Goal: Task Accomplishment & Management: Manage account settings

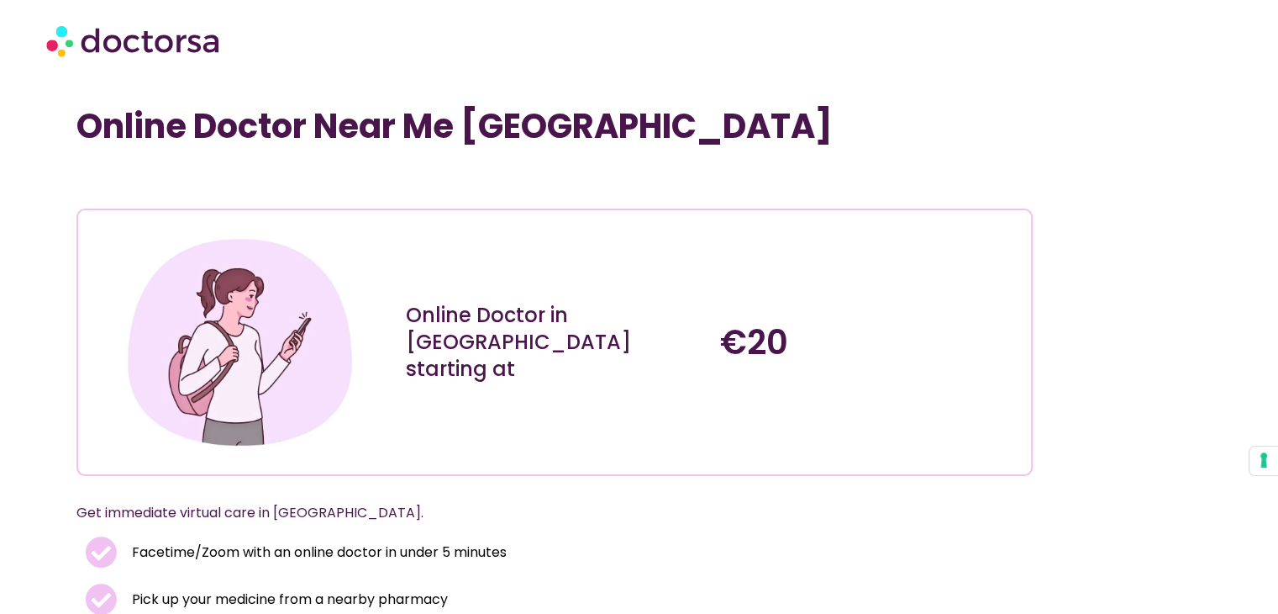
click at [151, 45] on img at bounding box center [134, 40] width 177 height 50
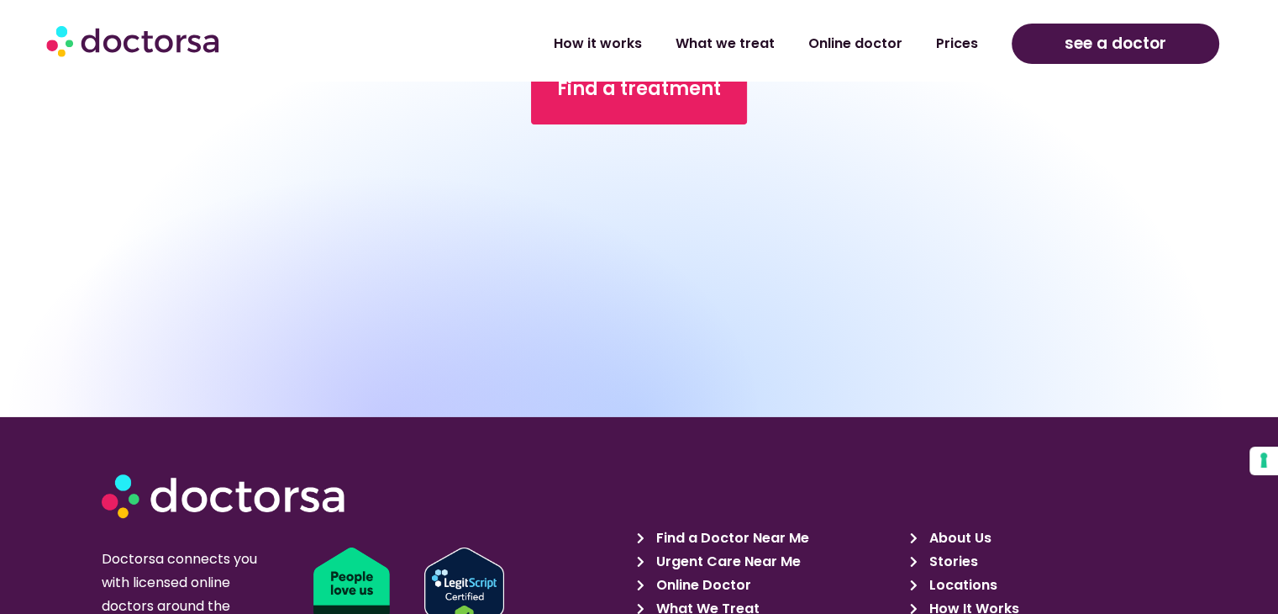
scroll to position [5464, 0]
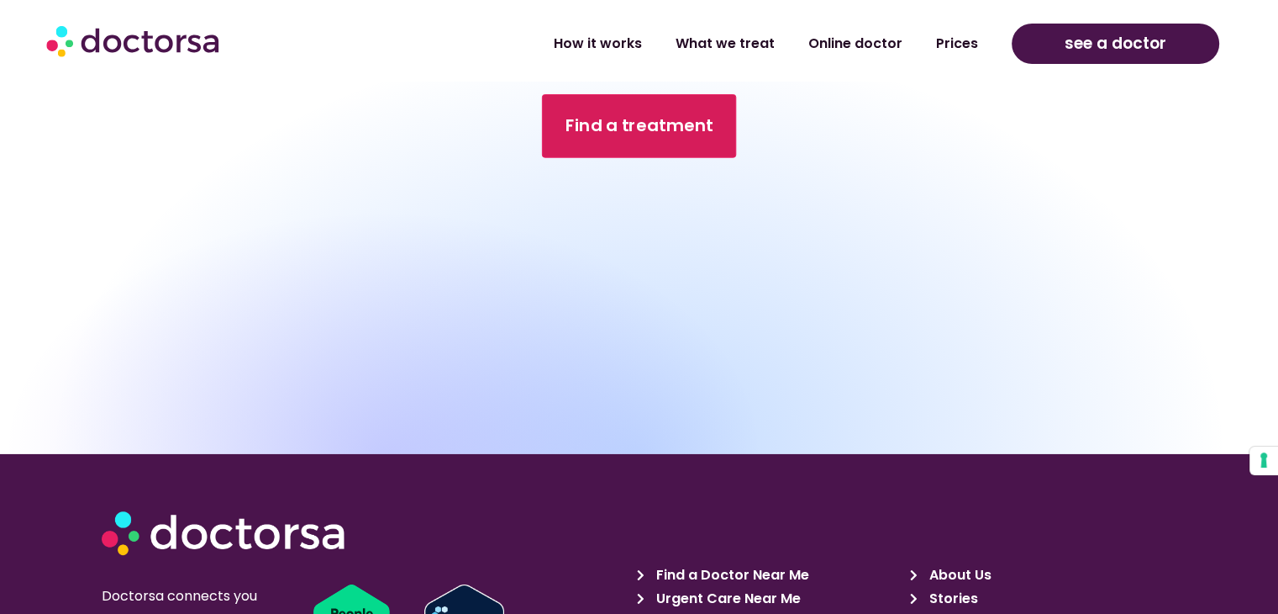
click at [670, 114] on span "Find a treatment" at bounding box center [640, 126] width 148 height 24
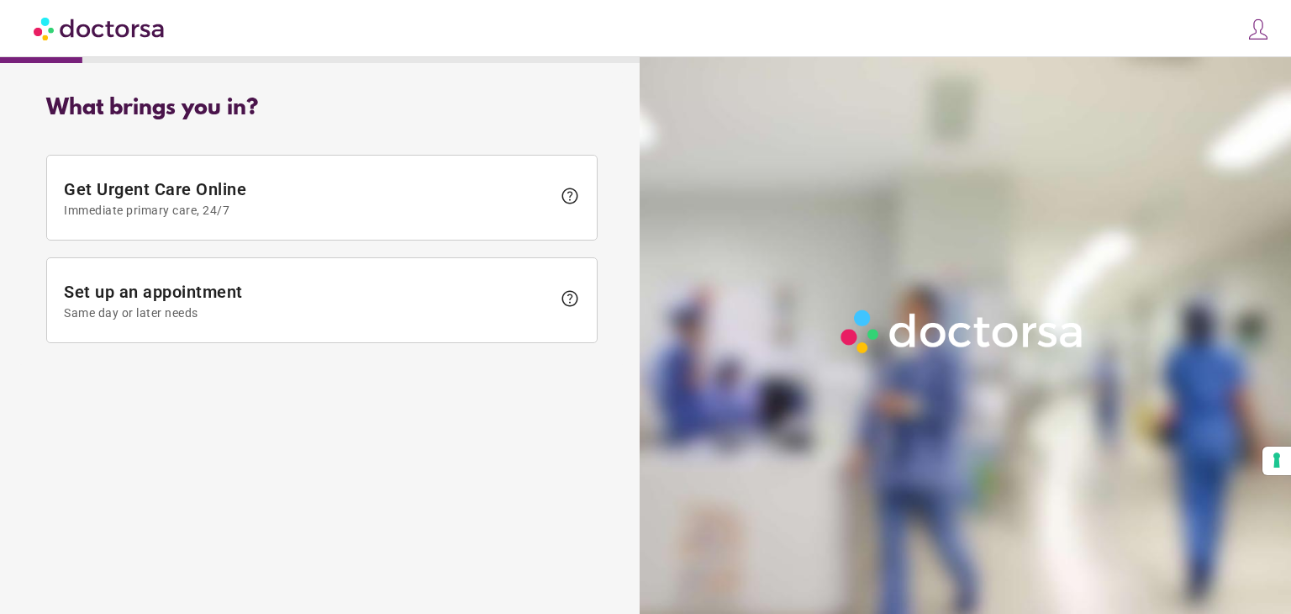
click at [1256, 29] on img at bounding box center [1259, 30] width 24 height 24
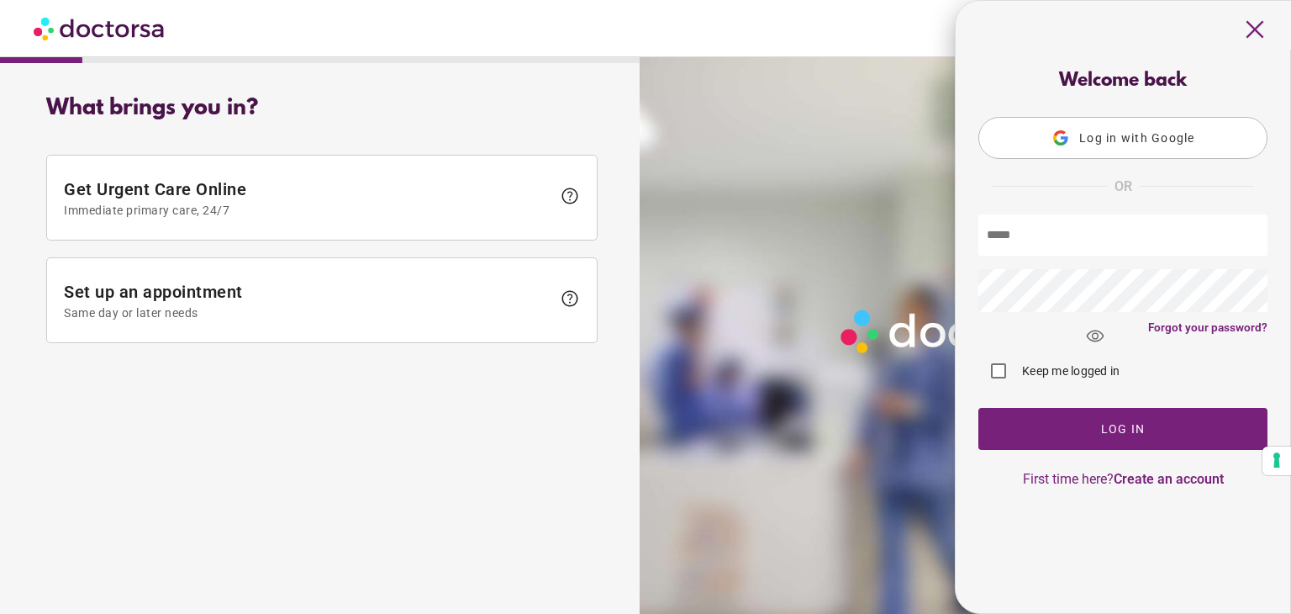
type input "**********"
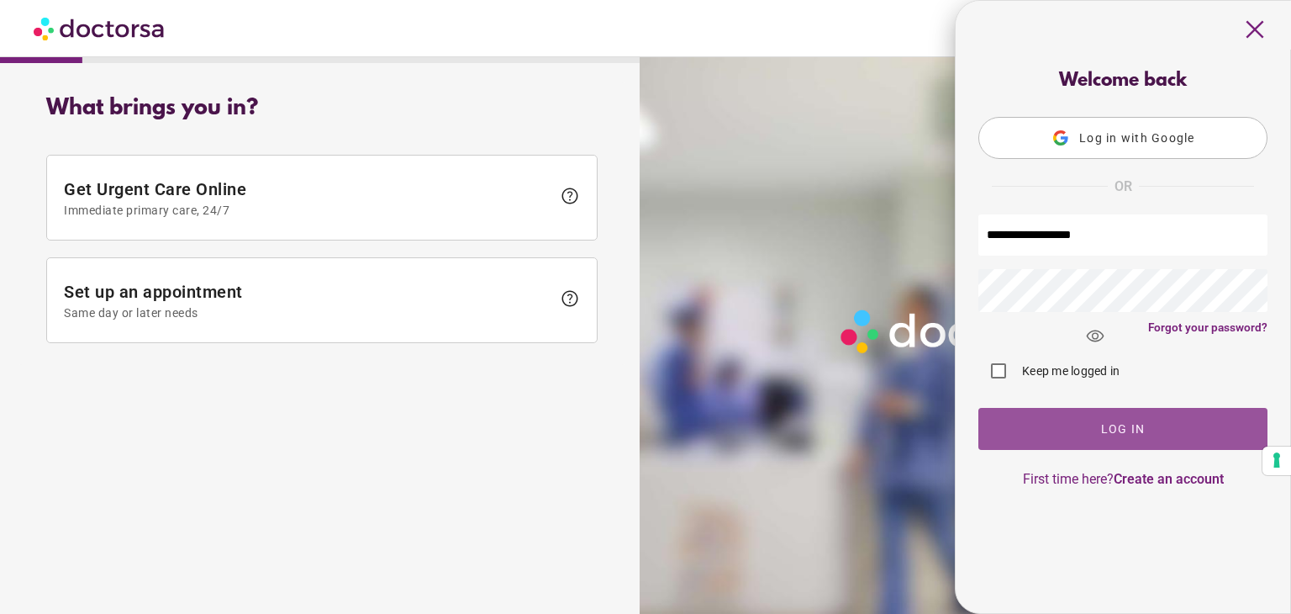
click at [1131, 435] on span "Log In" at bounding box center [1123, 428] width 45 height 13
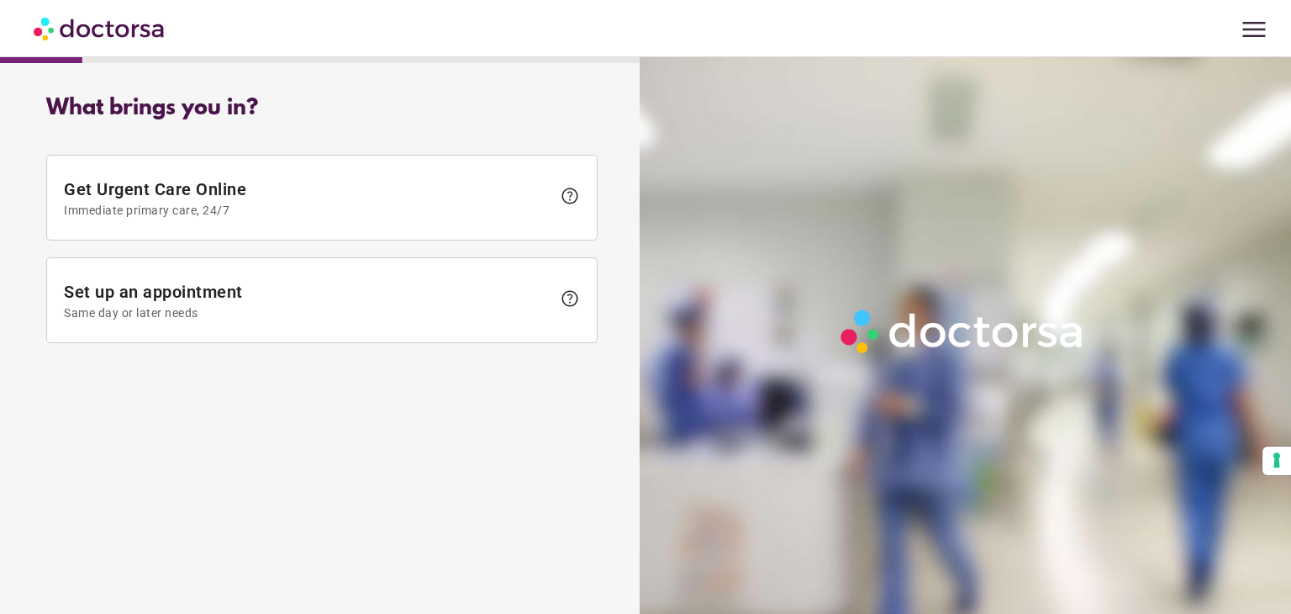
click at [102, 34] on img at bounding box center [100, 28] width 133 height 38
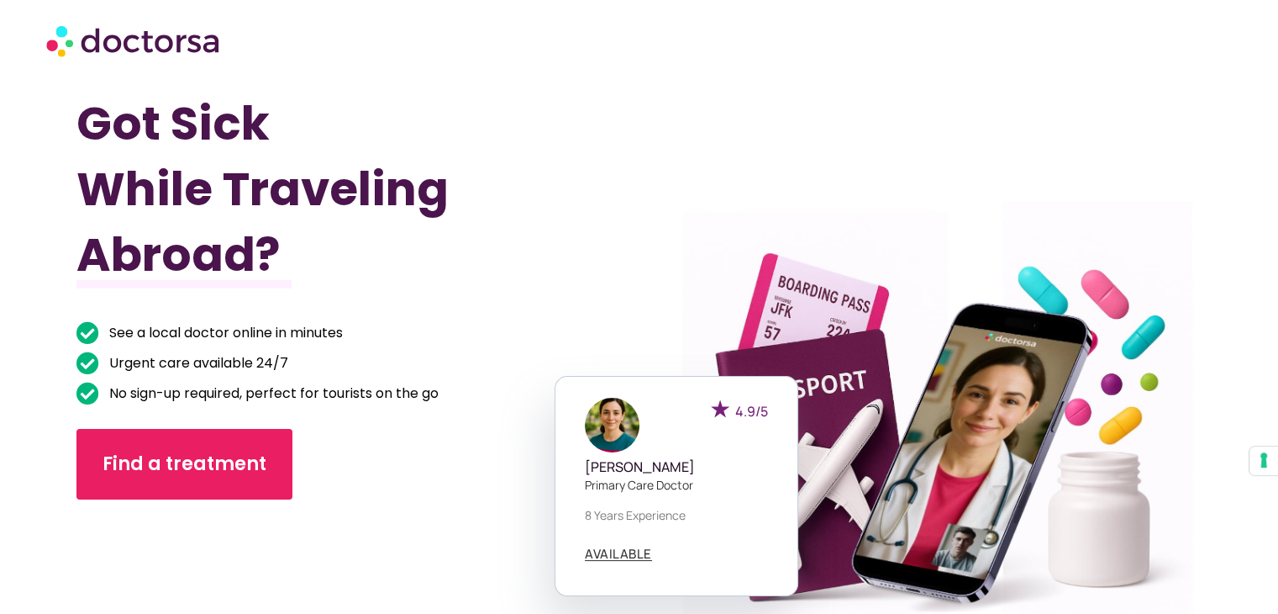
click at [1231, 25] on div at bounding box center [639, 40] width 1186 height 50
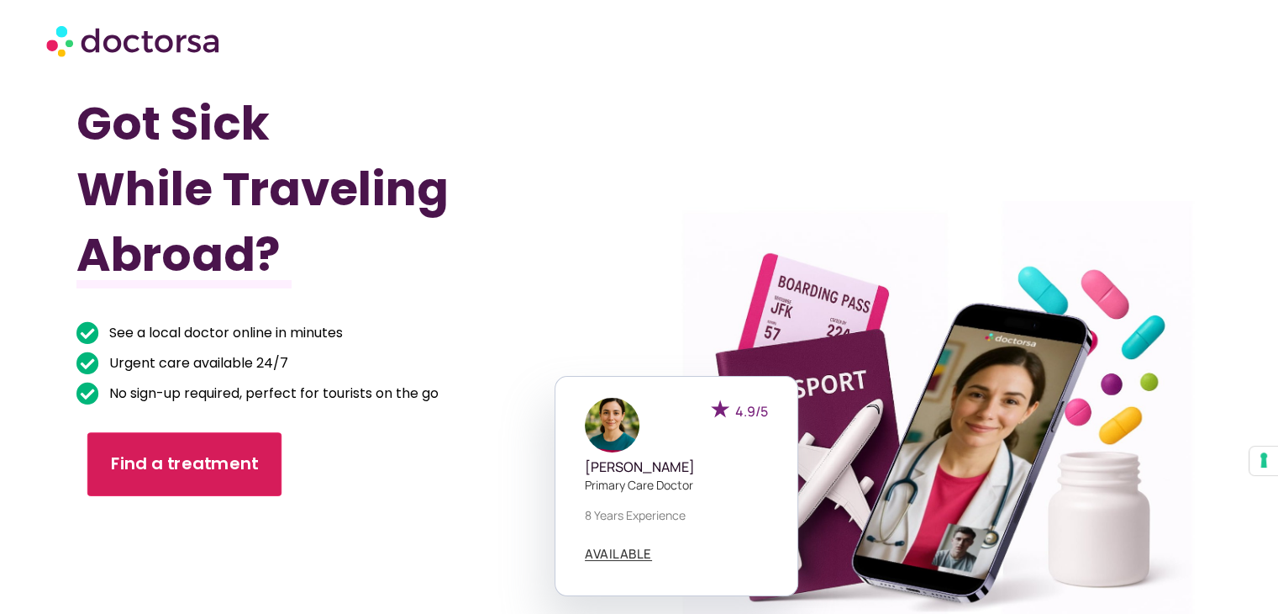
click at [202, 465] on span "Find a treatment" at bounding box center [185, 463] width 148 height 24
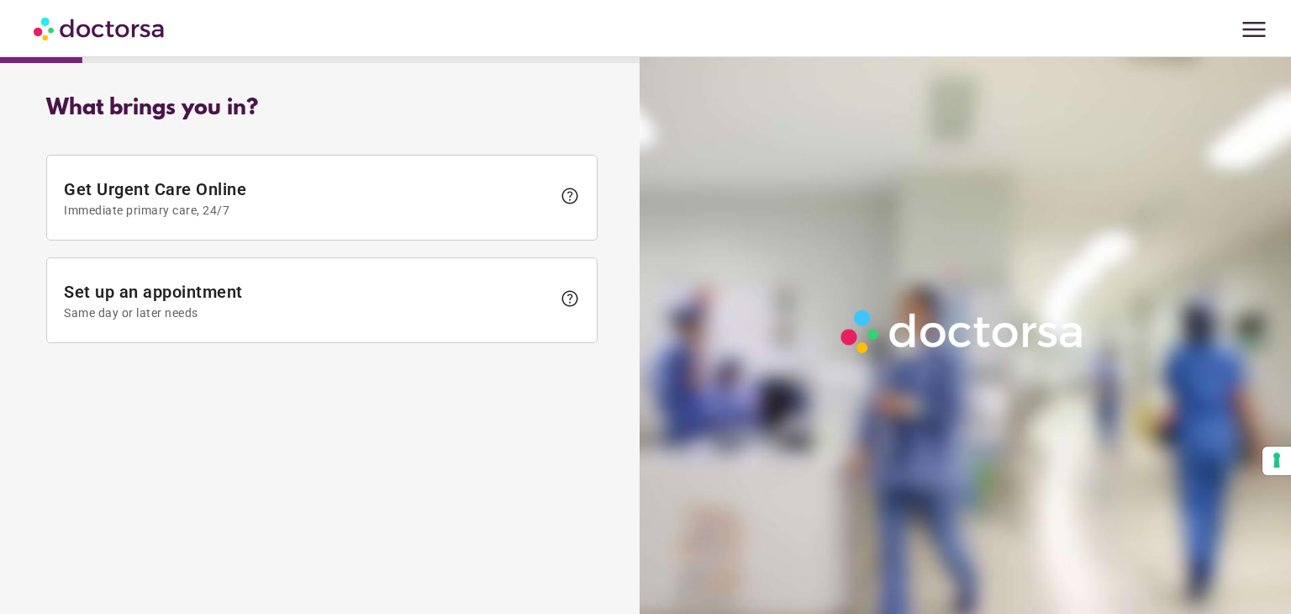
click at [1260, 29] on span "menu" at bounding box center [1254, 29] width 32 height 32
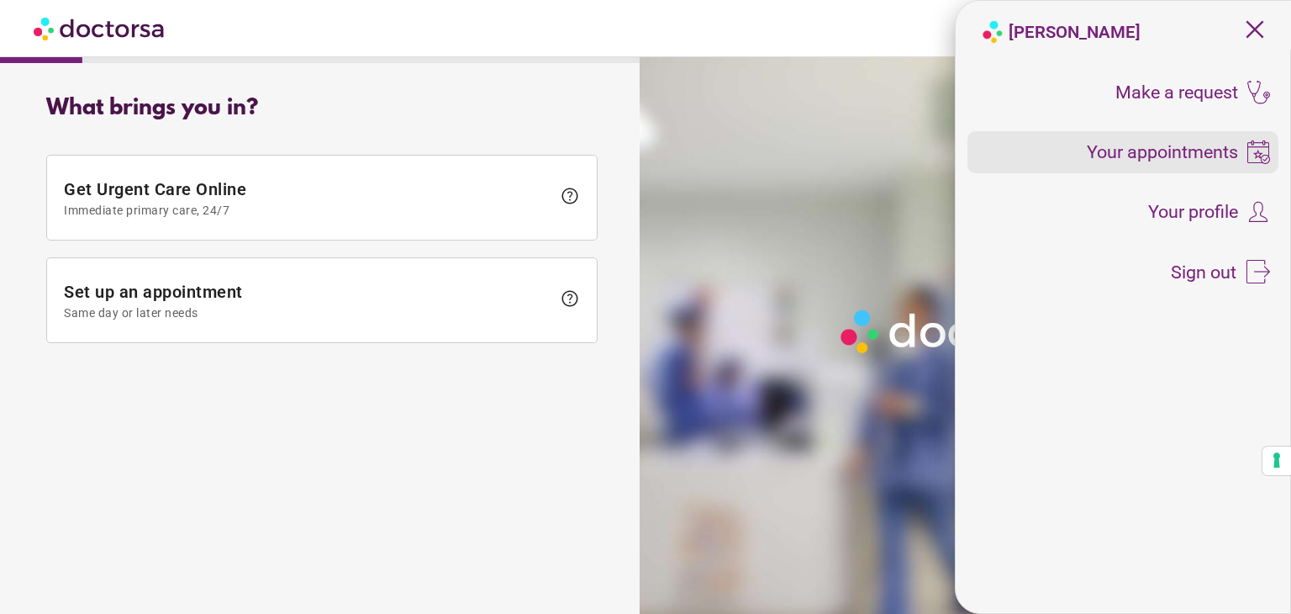
click at [1175, 157] on span "Your appointments" at bounding box center [1162, 152] width 151 height 18
